Goal: Use online tool/utility: Utilize a website feature to perform a specific function

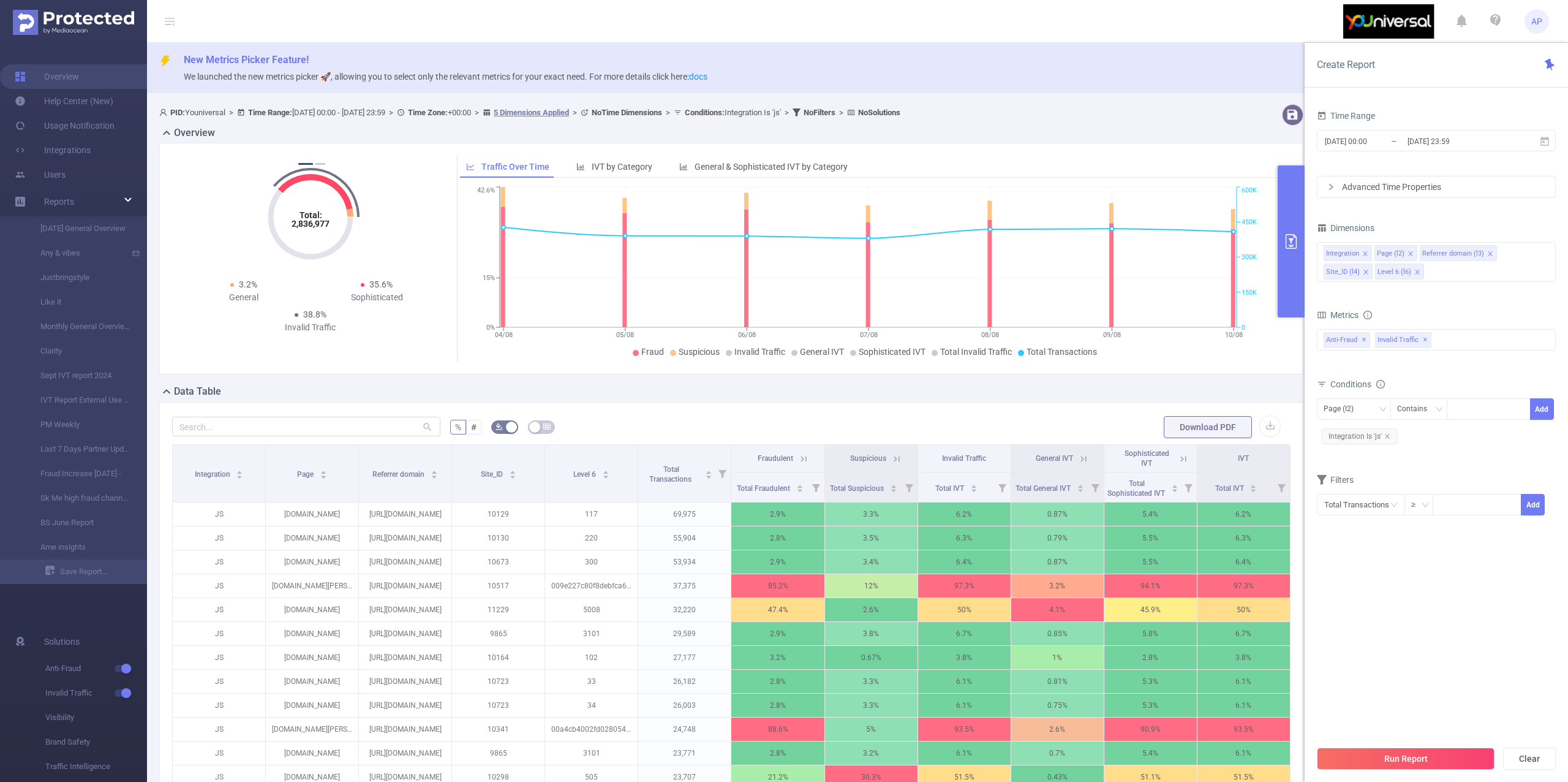
scroll to position [245, 0]
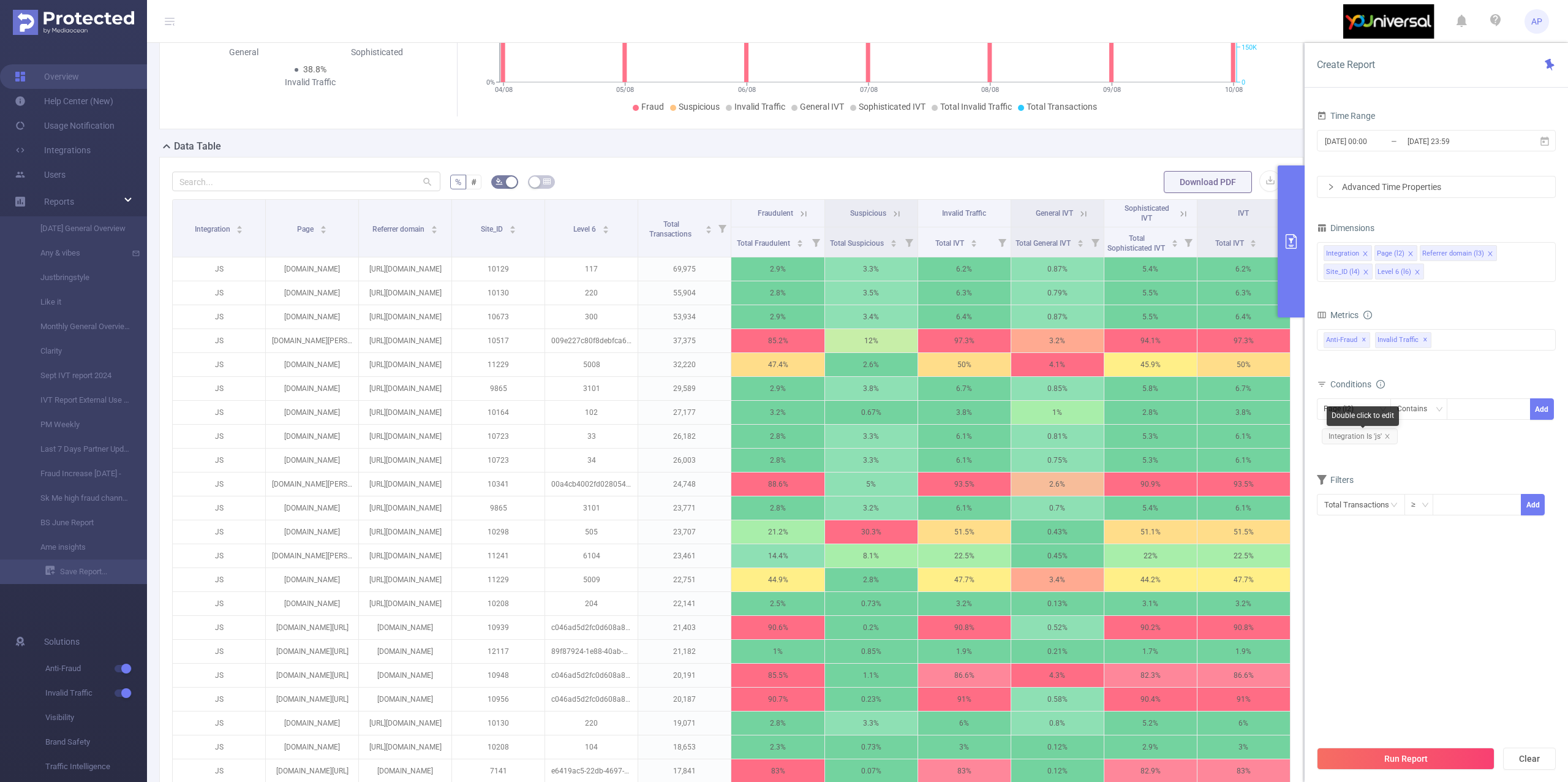
click at [1372, 409] on div "Double click to edit" at bounding box center [1363, 415] width 72 height 20
click at [1340, 406] on div "Page (l2)" at bounding box center [1343, 409] width 38 height 20
click at [1354, 494] on li "Site_ID (l4)" at bounding box center [1362, 494] width 91 height 20
drag, startPoint x: 1390, startPoint y: 442, endPoint x: 1471, endPoint y: 446, distance: 81.1
click at [1471, 446] on div "Site_ID (l4) Contains Add Integration Is 'js'" at bounding box center [1436, 422] width 239 height 48
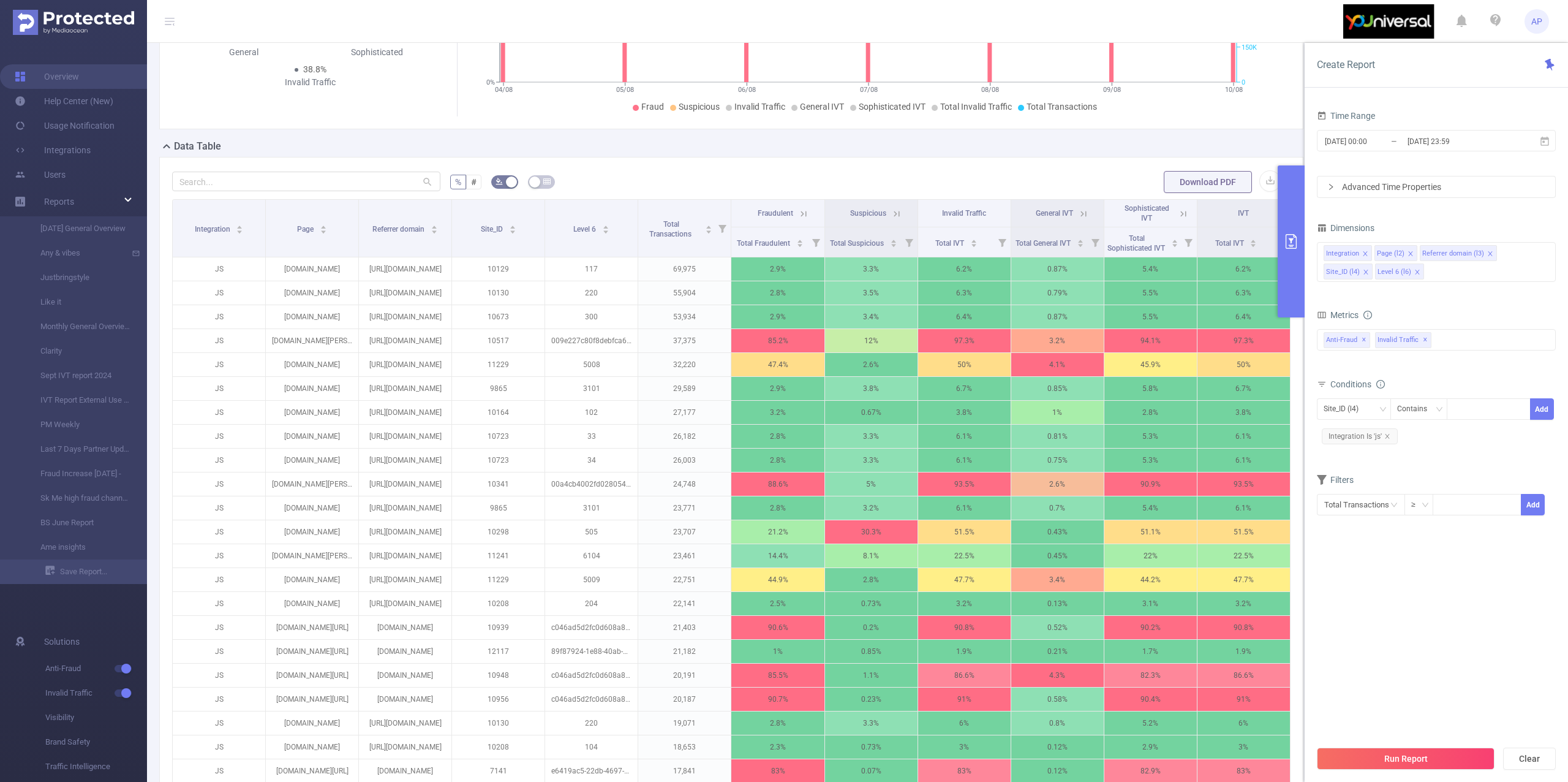
click at [1465, 452] on div "Site_ID (l4) Contains Add Integration Is 'js'" at bounding box center [1436, 423] width 239 height 55
click at [1387, 435] on icon "icon: close" at bounding box center [1387, 436] width 6 height 6
click at [1510, 415] on div at bounding box center [1488, 409] width 70 height 20
type input "11808"
click at [1531, 407] on button "Add" at bounding box center [1541, 409] width 24 height 21
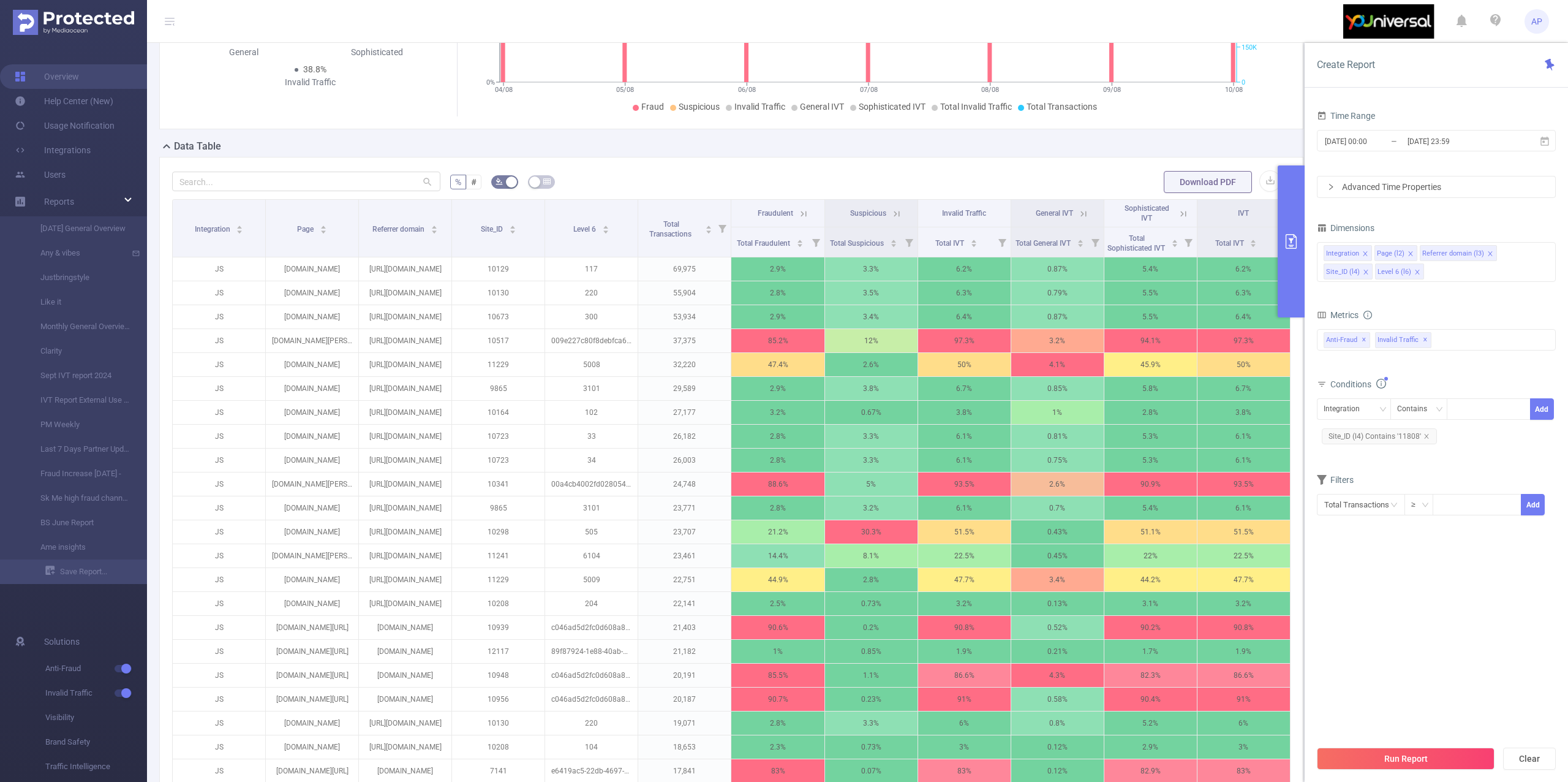
click at [1353, 756] on button "Run Report" at bounding box center [1405, 758] width 177 height 22
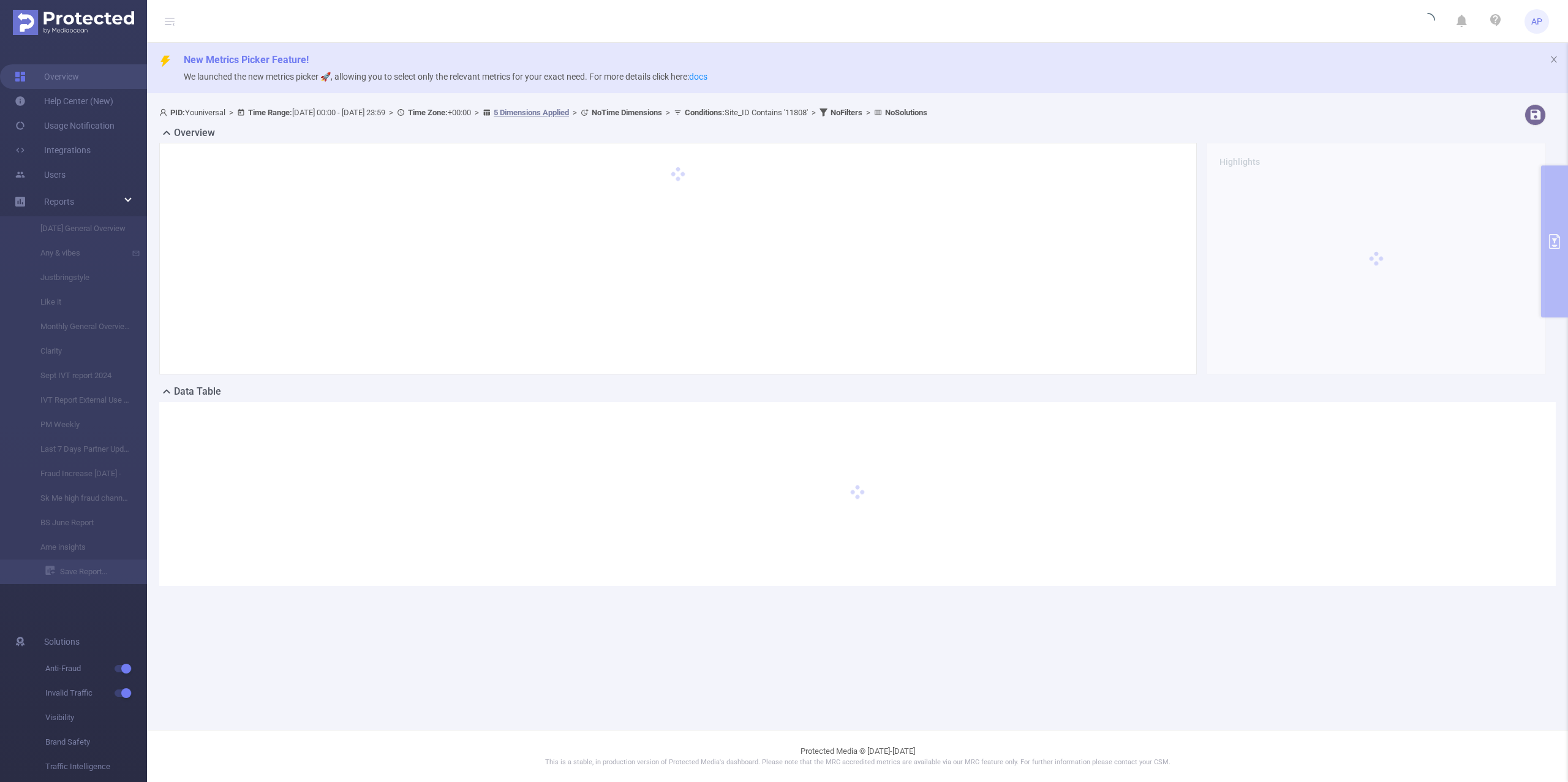
scroll to position [0, 0]
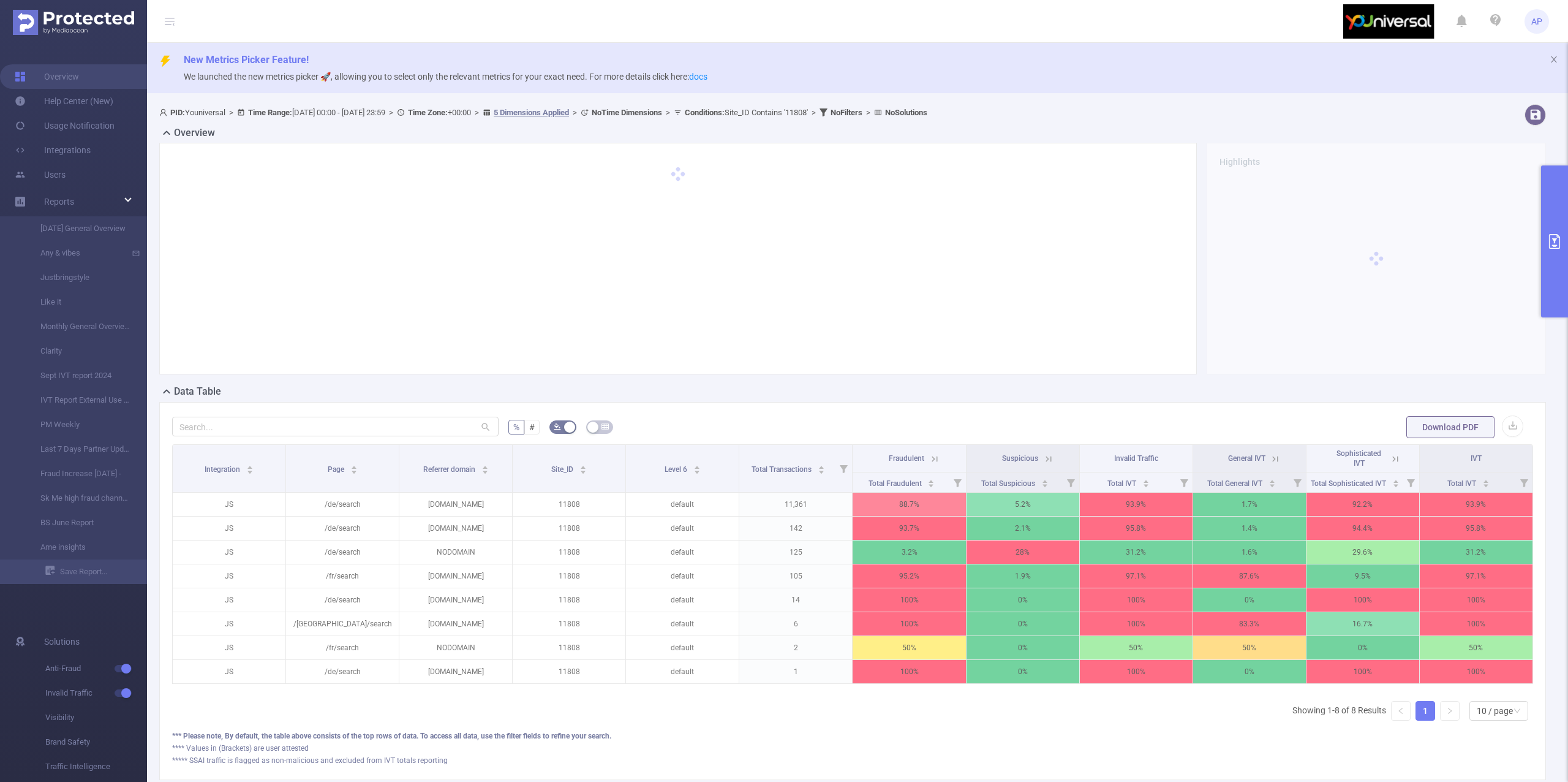
click at [1561, 199] on button "primary" at bounding box center [1554, 242] width 27 height 152
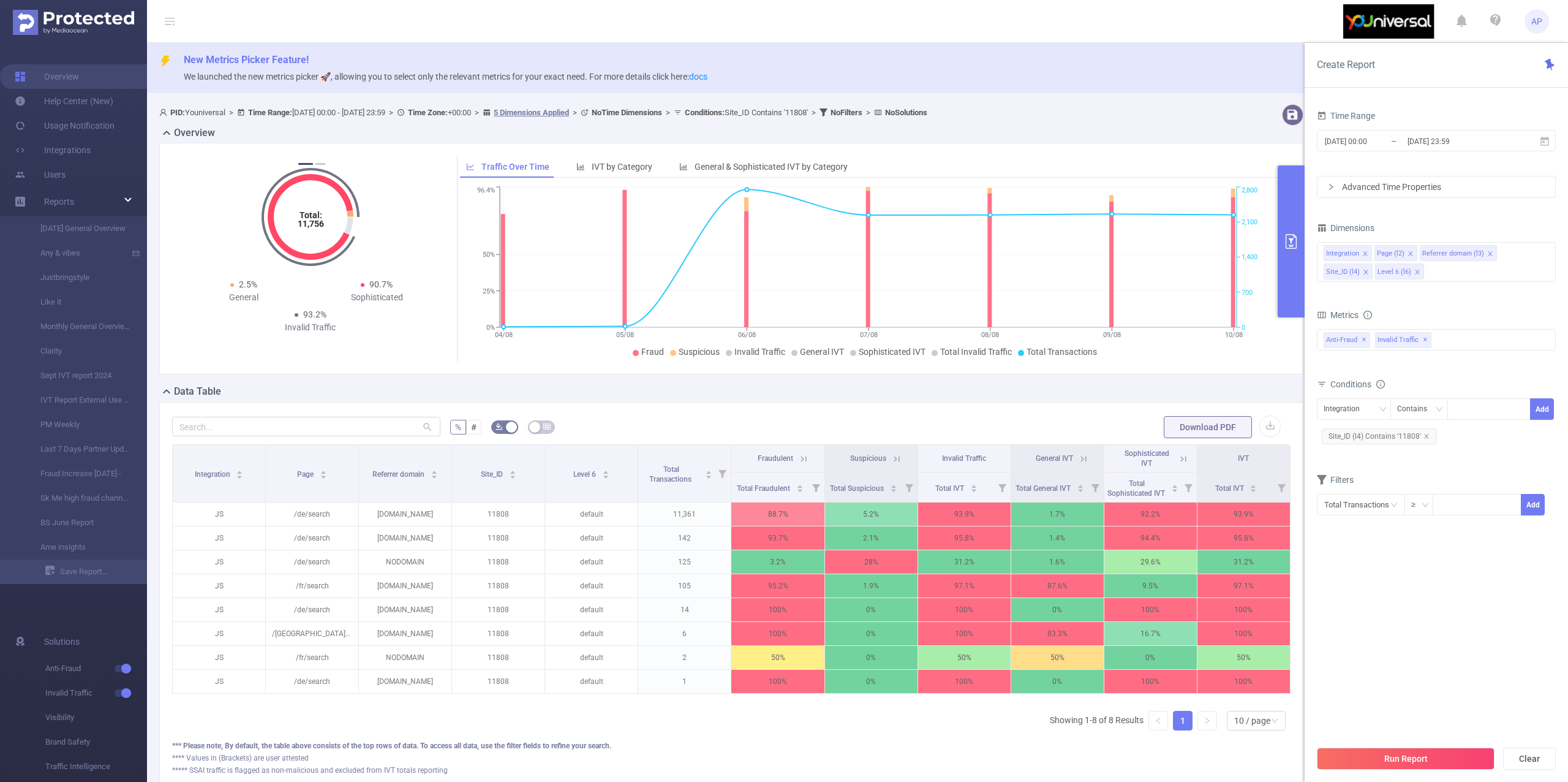
click at [1483, 446] on div "Integration Contains Add Site_ID (l4) Contains '11808'" at bounding box center [1436, 422] width 239 height 48
